Goal: Task Accomplishment & Management: Use online tool/utility

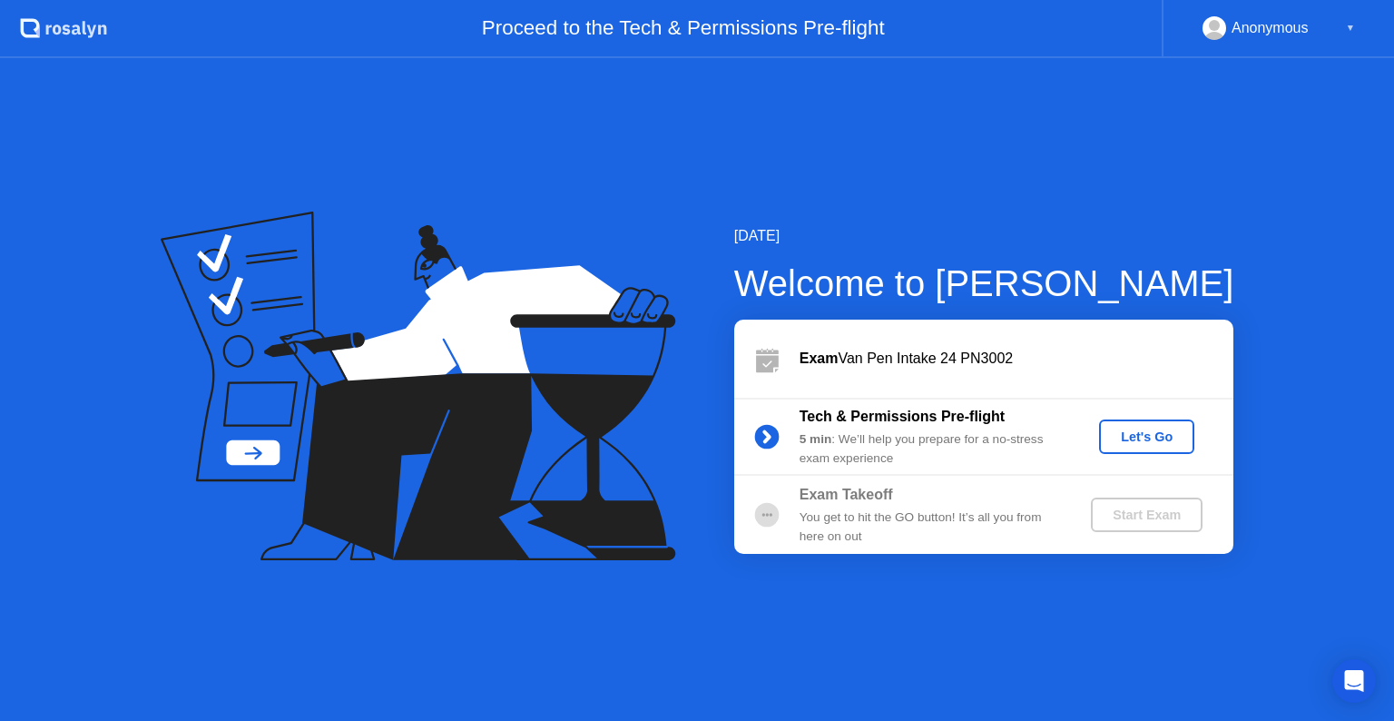
click at [1145, 430] on div "Let's Go" at bounding box center [1146, 436] width 81 height 15
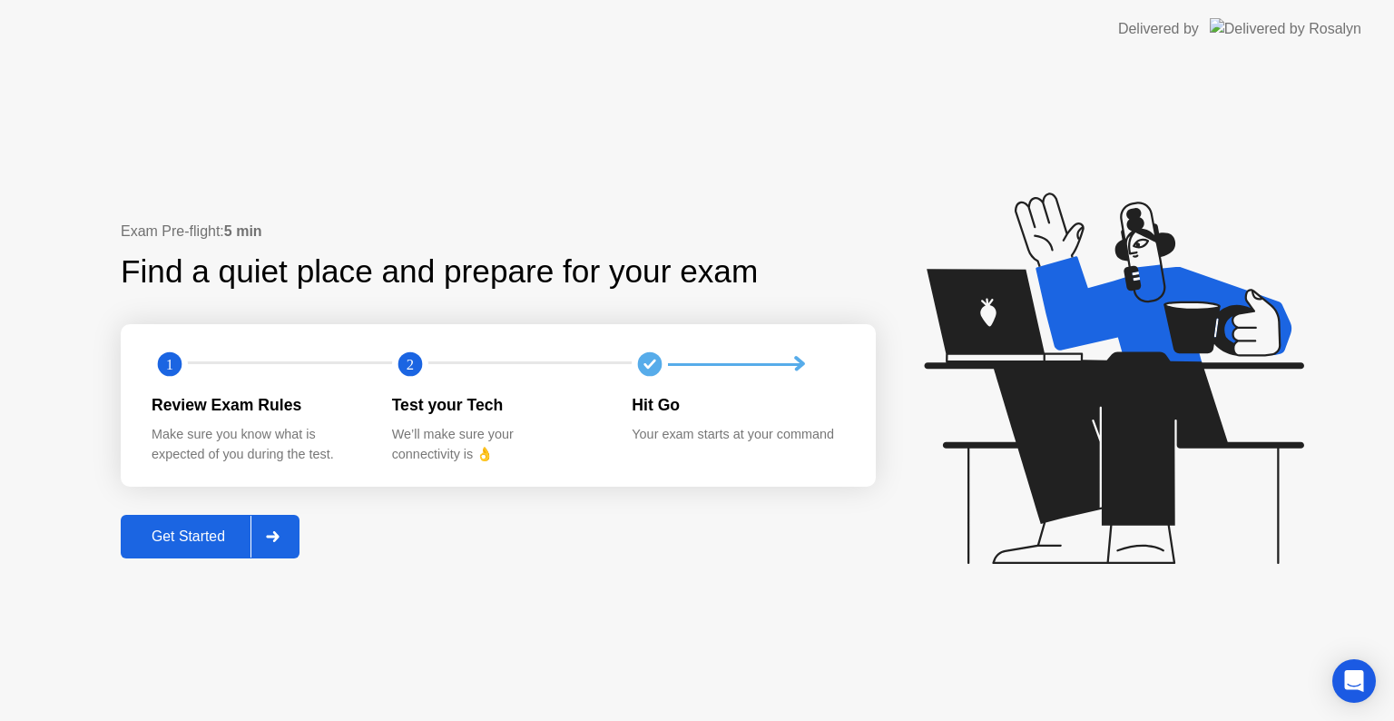
click at [212, 557] on button "Get Started" at bounding box center [210, 537] width 179 height 44
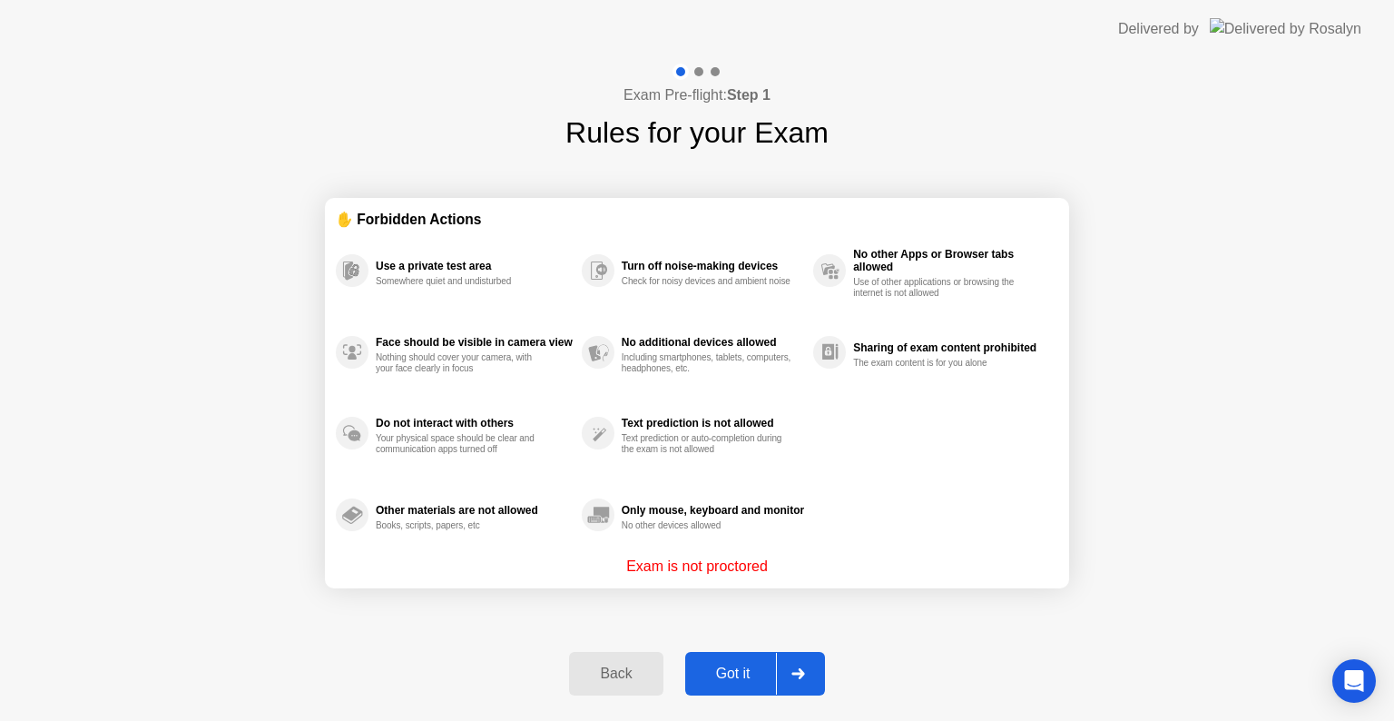
click at [744, 665] on div "Got it" at bounding box center [733, 673] width 85 height 16
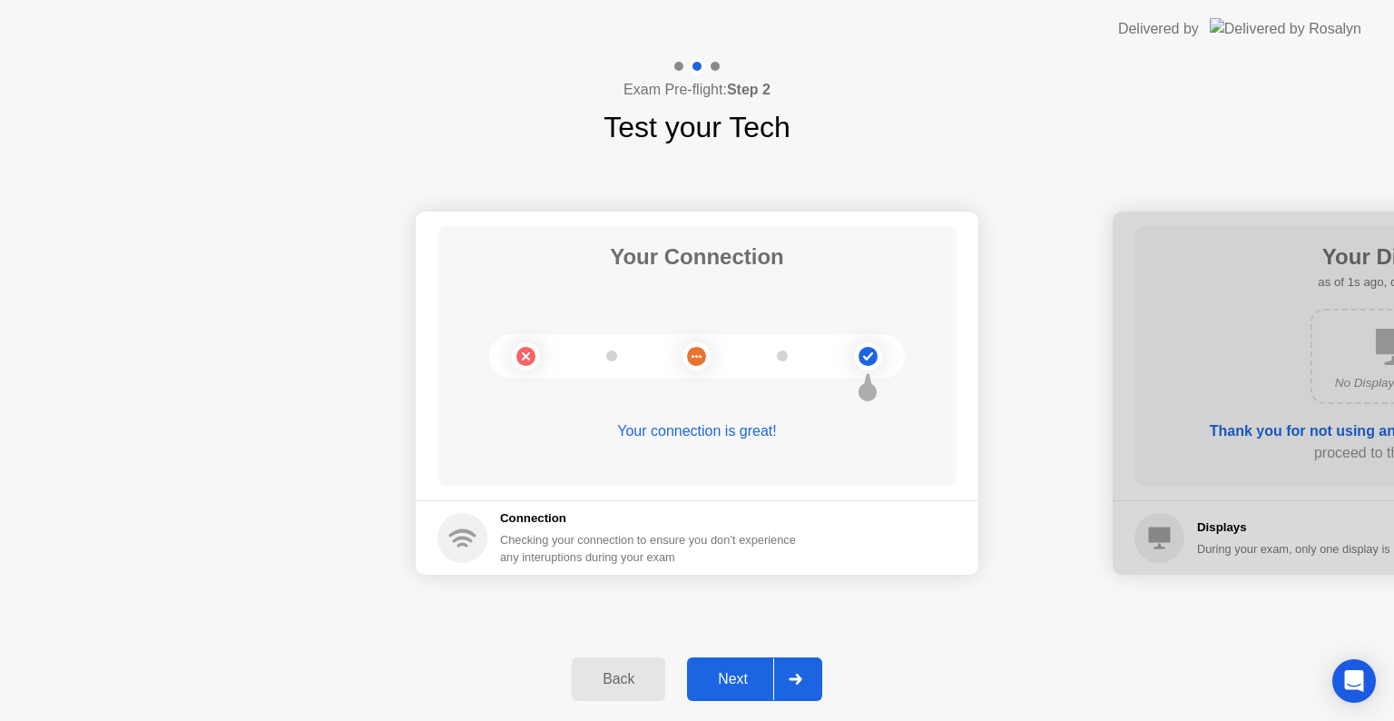
click at [704, 666] on button "Next" at bounding box center [754, 679] width 135 height 44
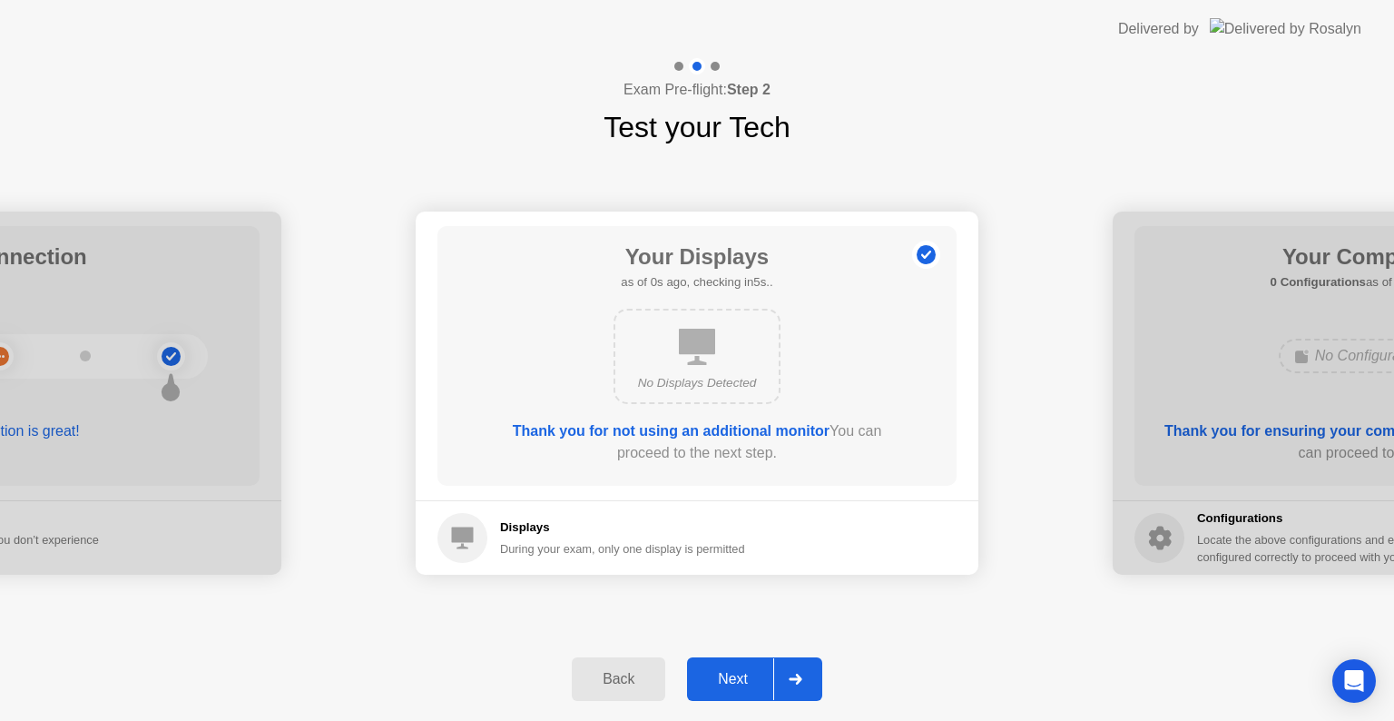
click at [704, 666] on button "Next" at bounding box center [754, 679] width 135 height 44
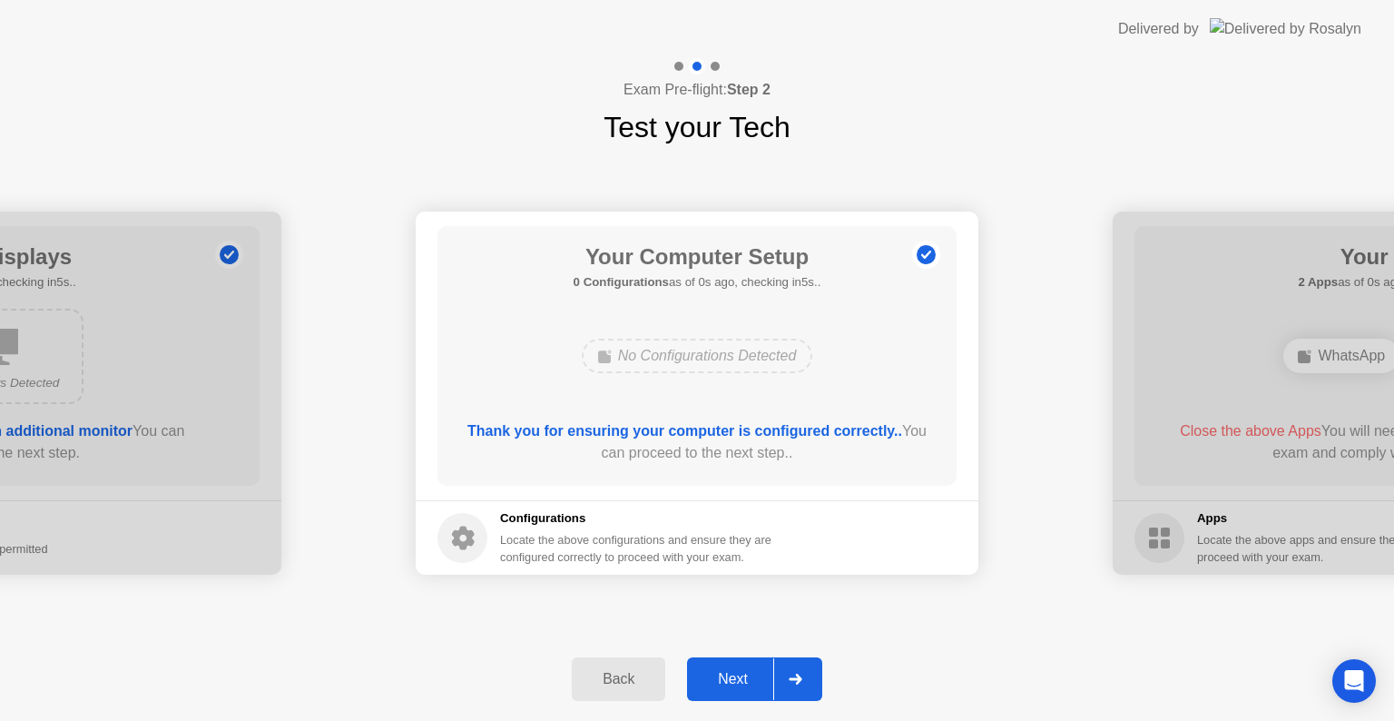
click at [704, 666] on button "Next" at bounding box center [754, 679] width 135 height 44
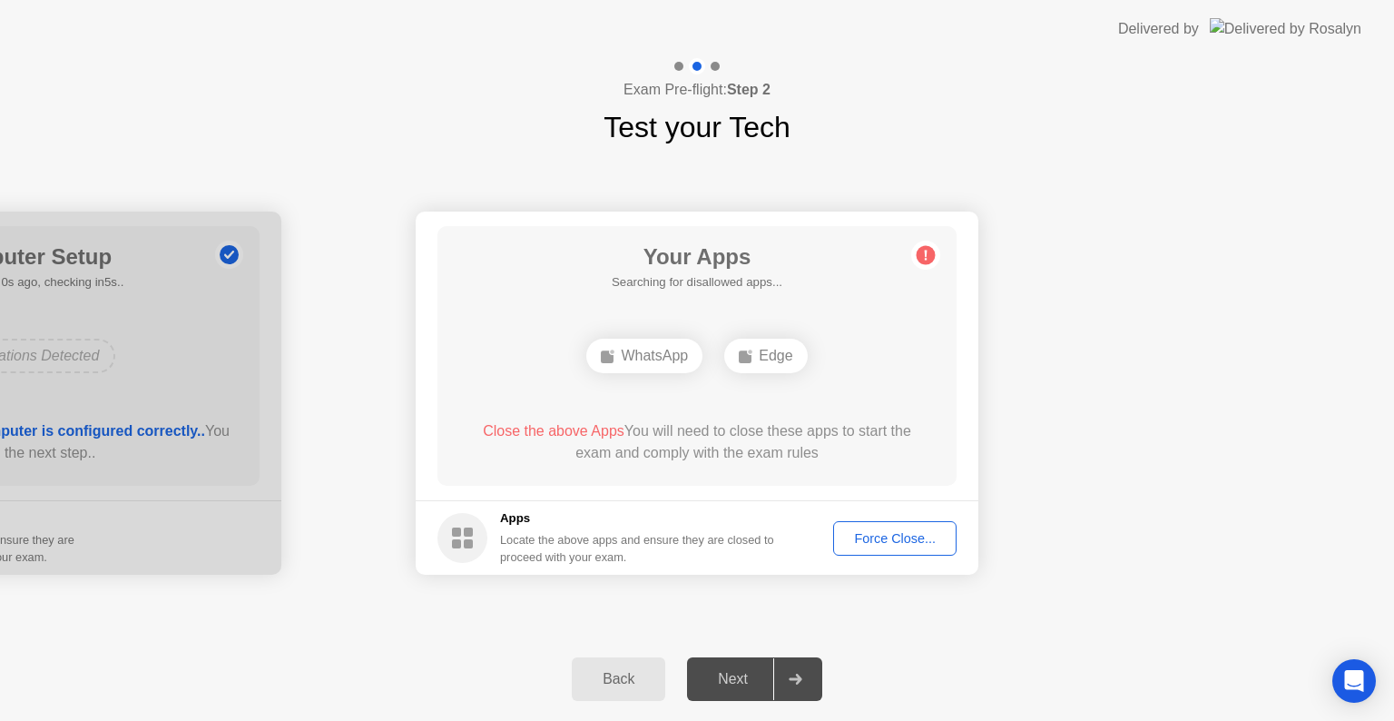
click at [740, 673] on div "Next" at bounding box center [732, 679] width 81 height 16
click at [875, 534] on div "Force Close..." at bounding box center [894, 538] width 111 height 15
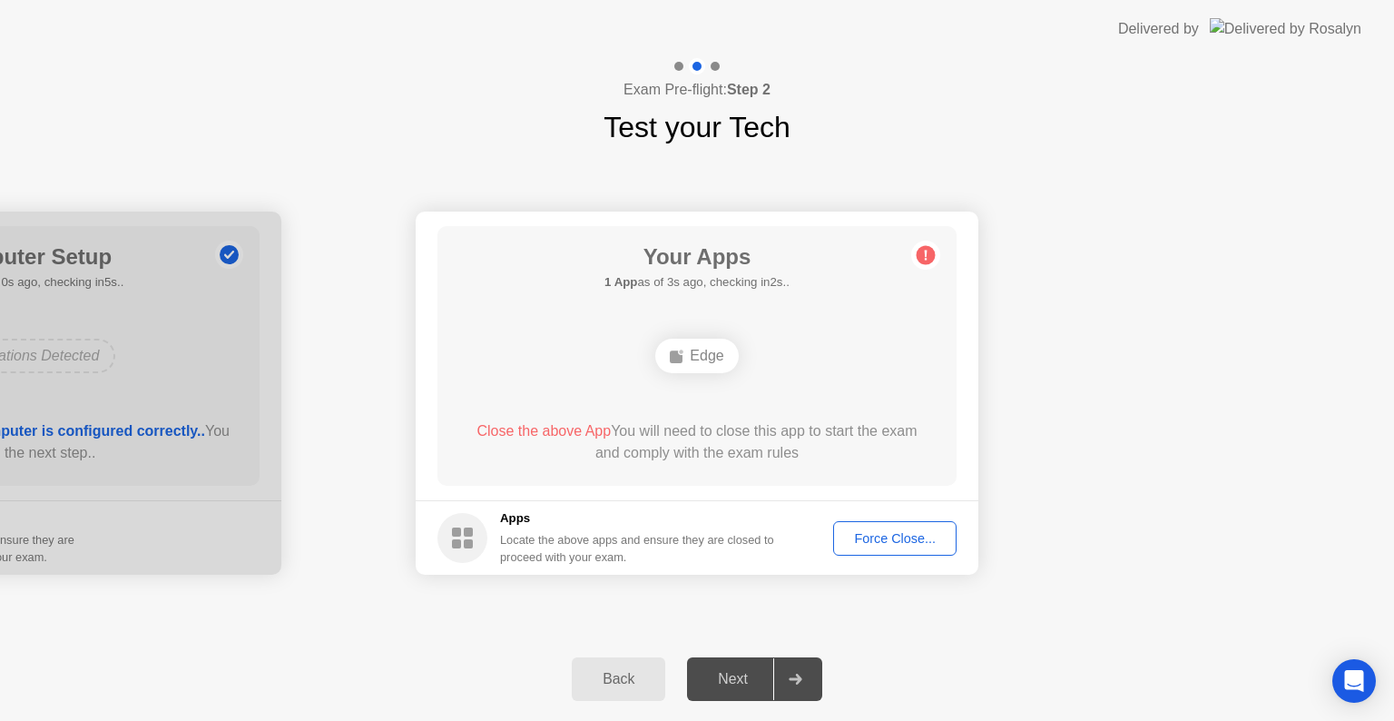
click at [891, 534] on div "Force Close..." at bounding box center [894, 538] width 111 height 15
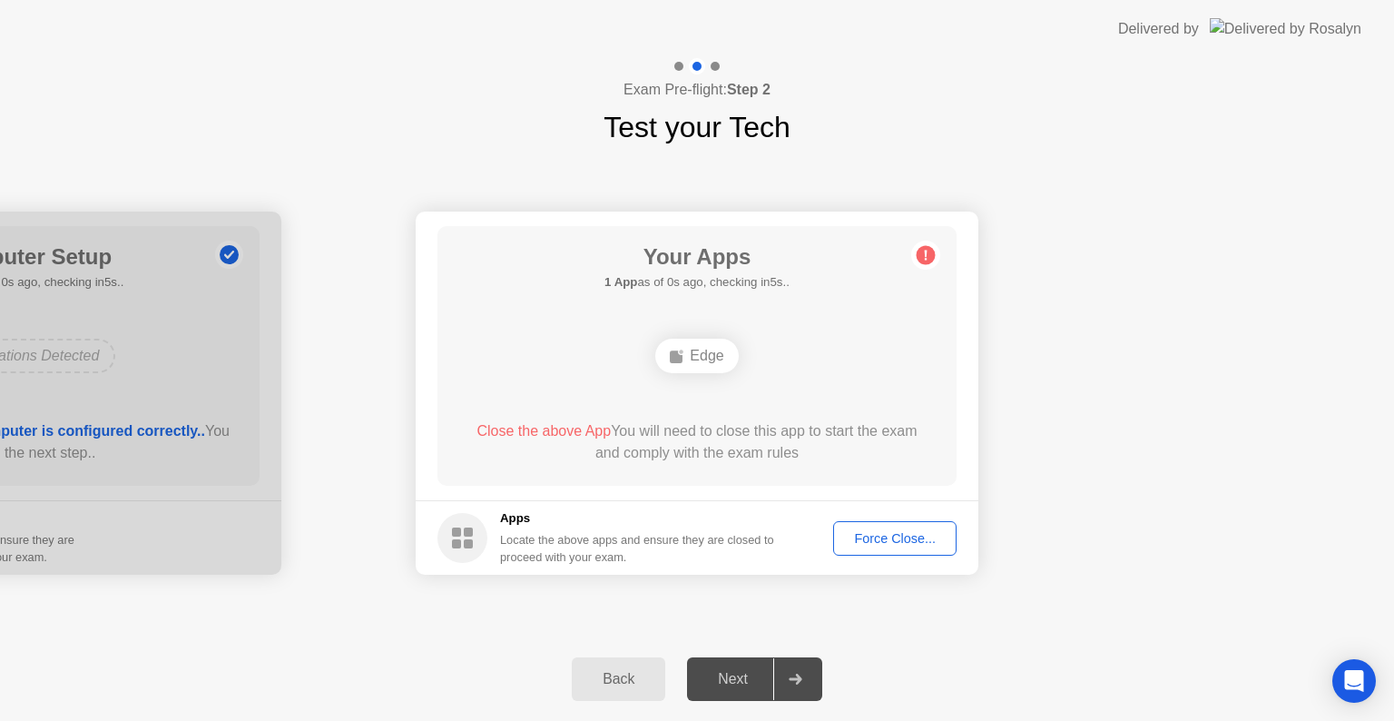
click at [886, 548] on button "Force Close..." at bounding box center [894, 538] width 123 height 34
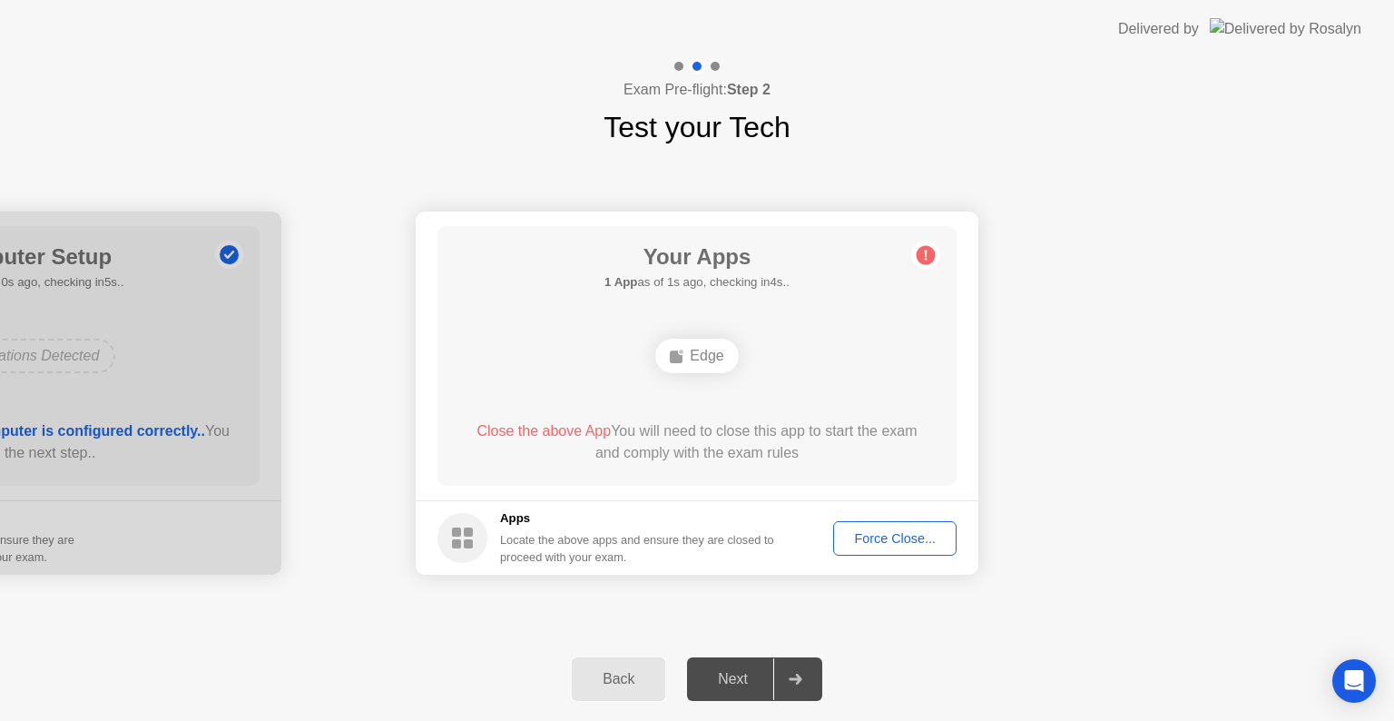
click at [888, 540] on div "Force Close..." at bounding box center [894, 538] width 111 height 15
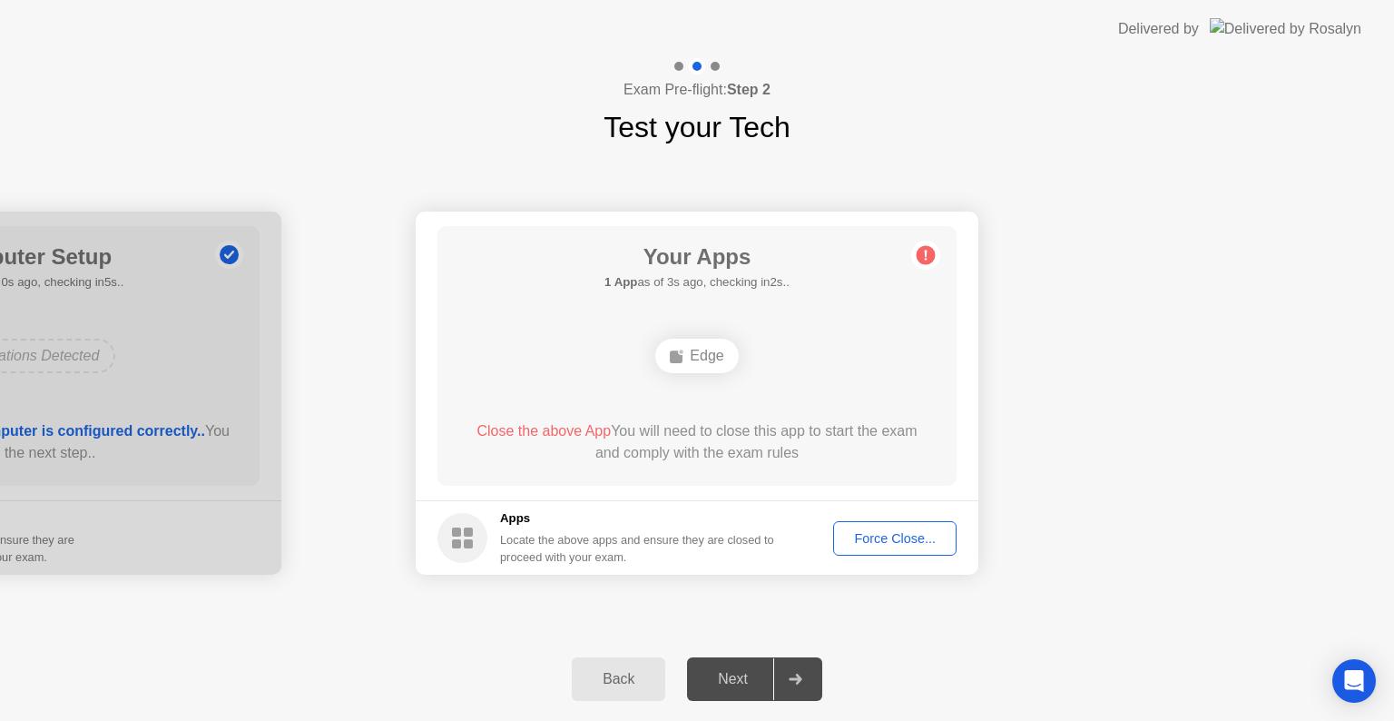
click at [886, 537] on div "Force Close..." at bounding box center [894, 538] width 111 height 15
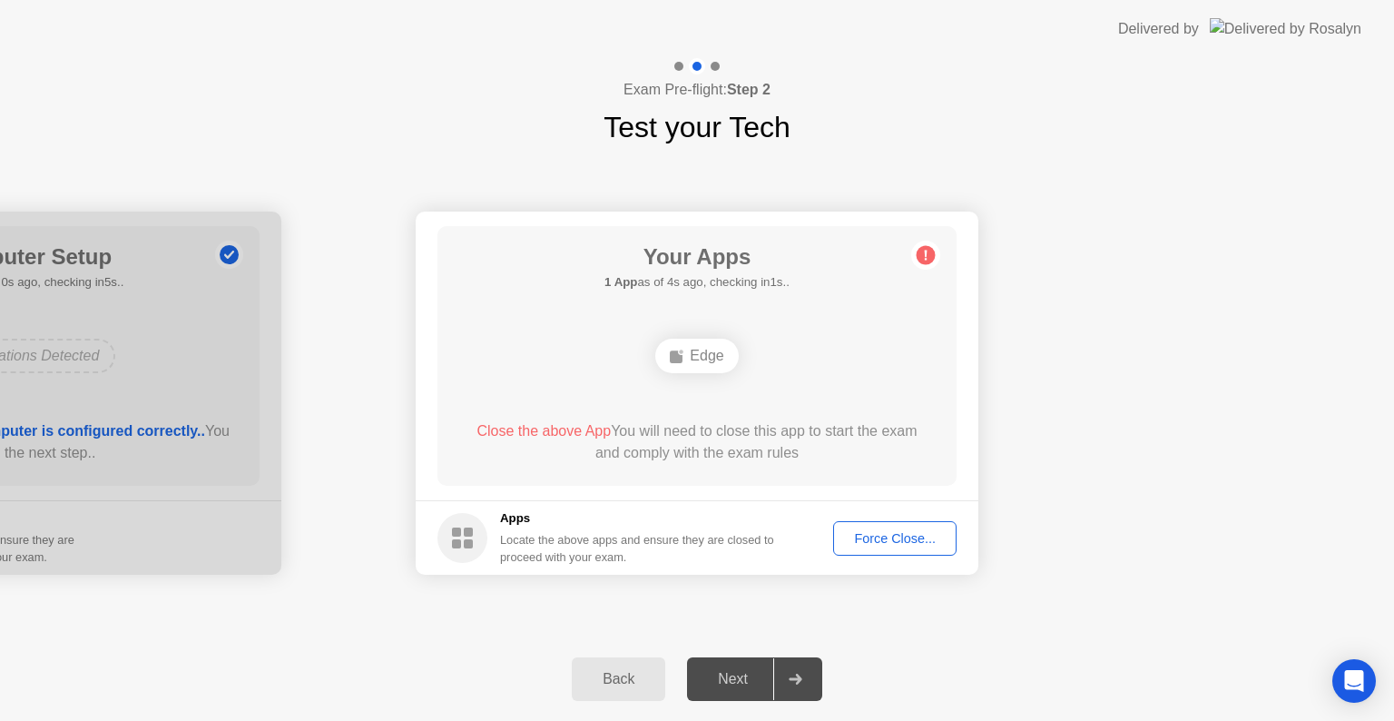
click at [871, 535] on div "Force Close..." at bounding box center [894, 538] width 111 height 15
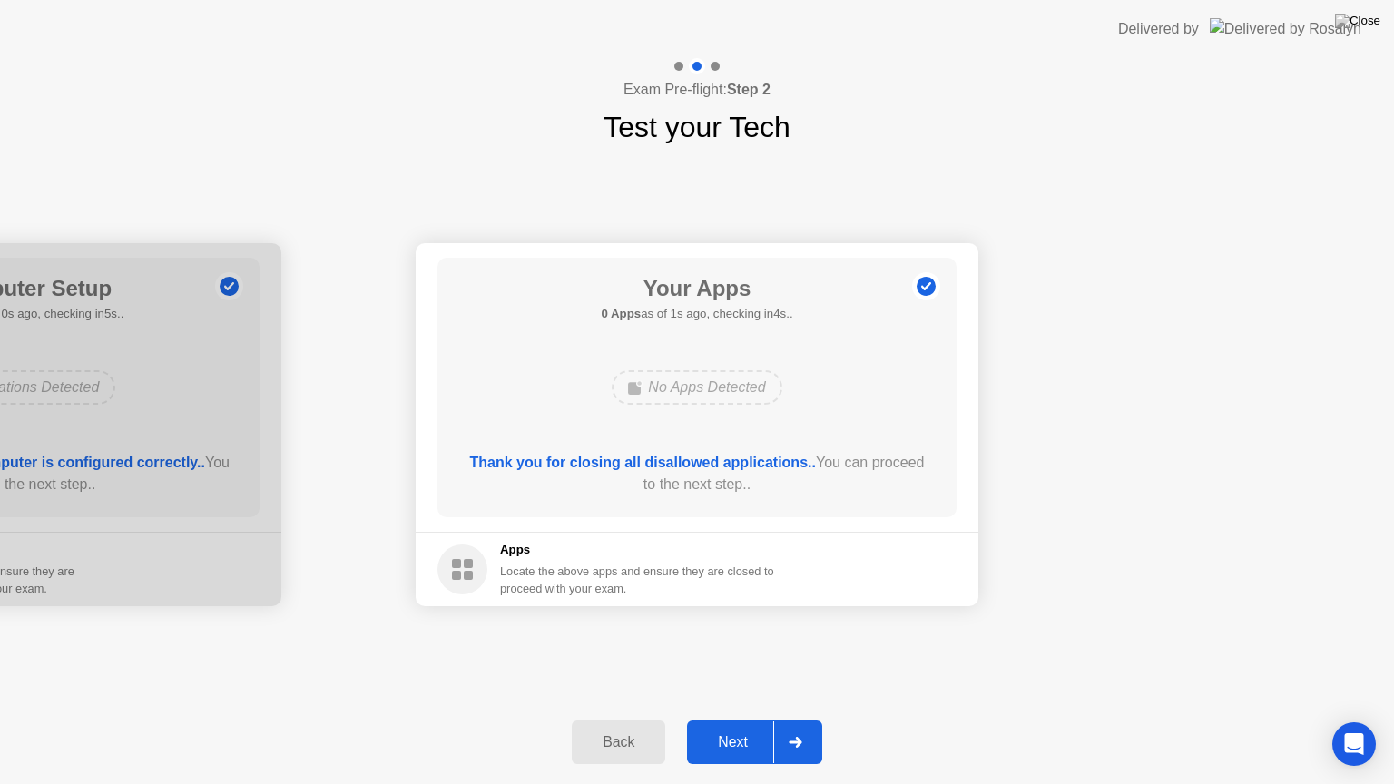
click at [751, 720] on div "Next" at bounding box center [732, 742] width 81 height 16
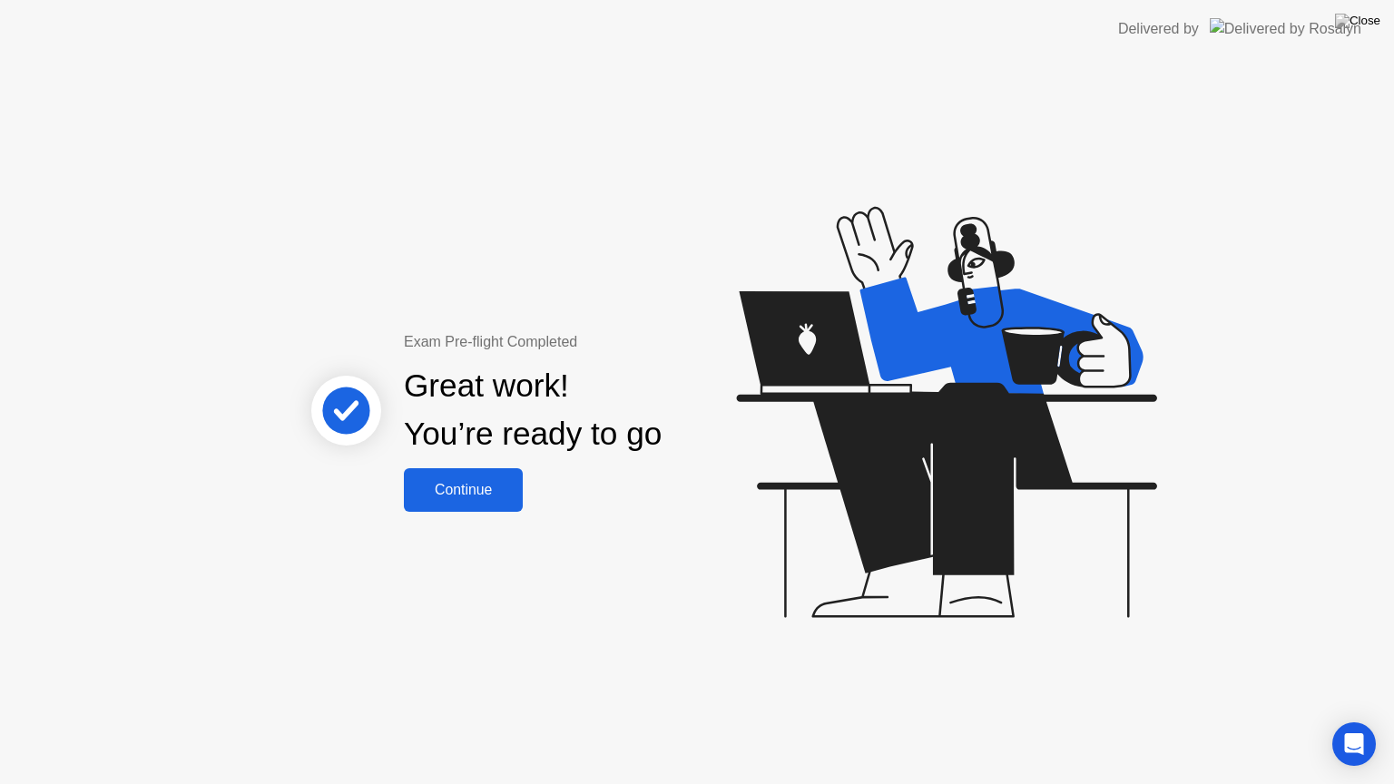
click at [449, 482] on div "Continue" at bounding box center [463, 490] width 108 height 16
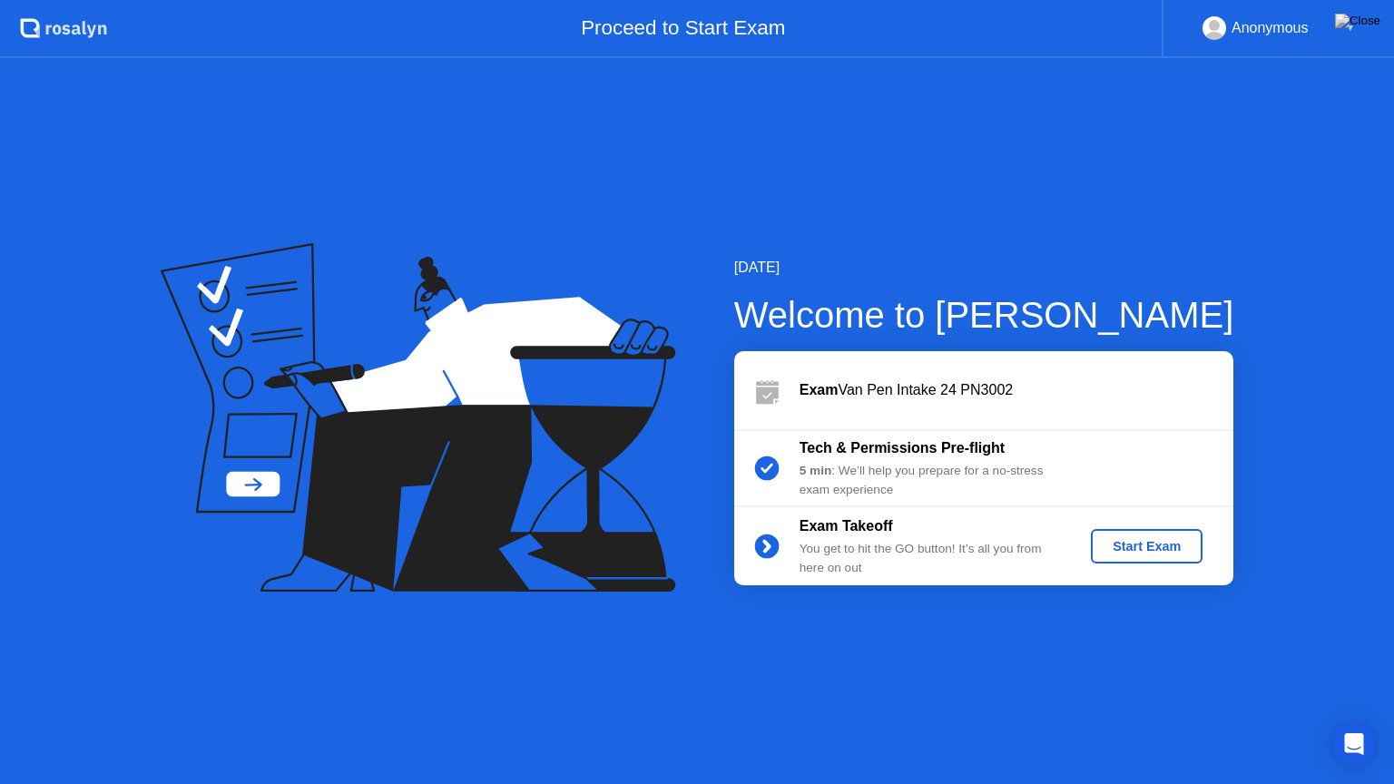
click at [1165, 554] on div "Start Exam" at bounding box center [1146, 546] width 97 height 15
